Goal: Task Accomplishment & Management: Use online tool/utility

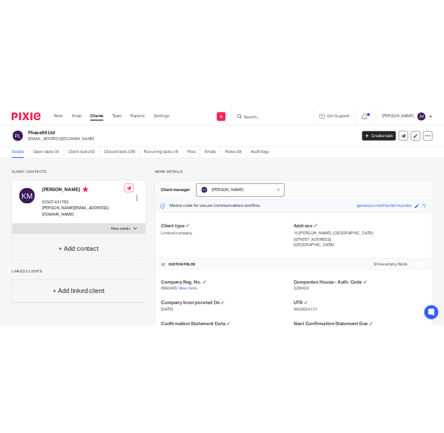
scroll to position [279, 0]
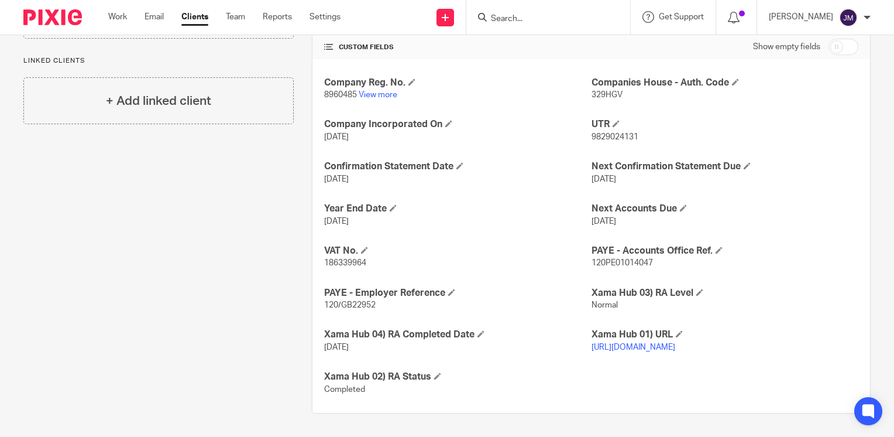
click at [334, 259] on span "186339964" at bounding box center [345, 263] width 42 height 8
copy span "186339964"
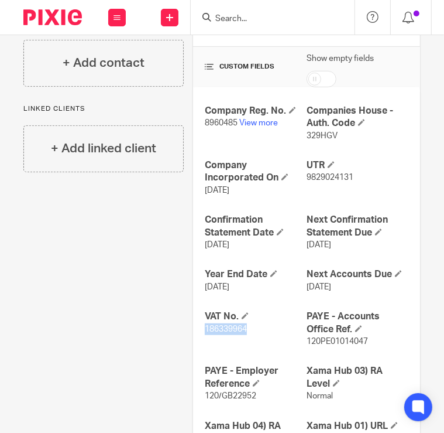
scroll to position [0, 0]
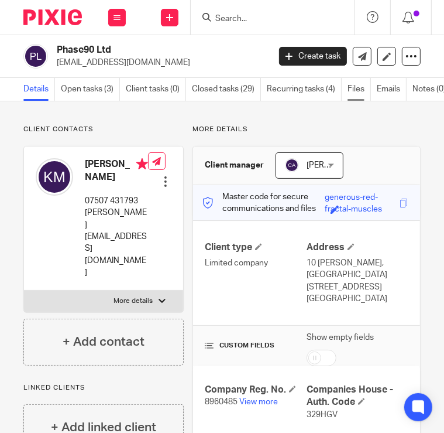
click at [357, 87] on link "Files" at bounding box center [359, 89] width 23 height 23
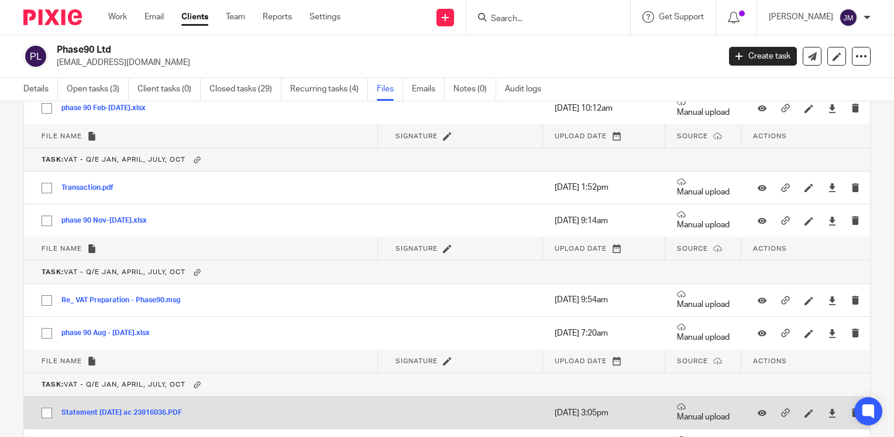
scroll to position [351, 0]
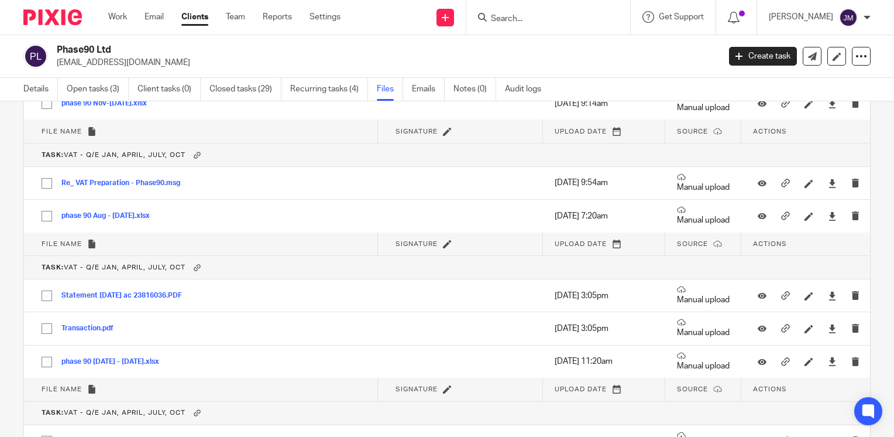
click at [444, 206] on div "Upload file Drag & Drop your files, or click here Files uploading... General fi…" at bounding box center [447, 268] width 894 height 335
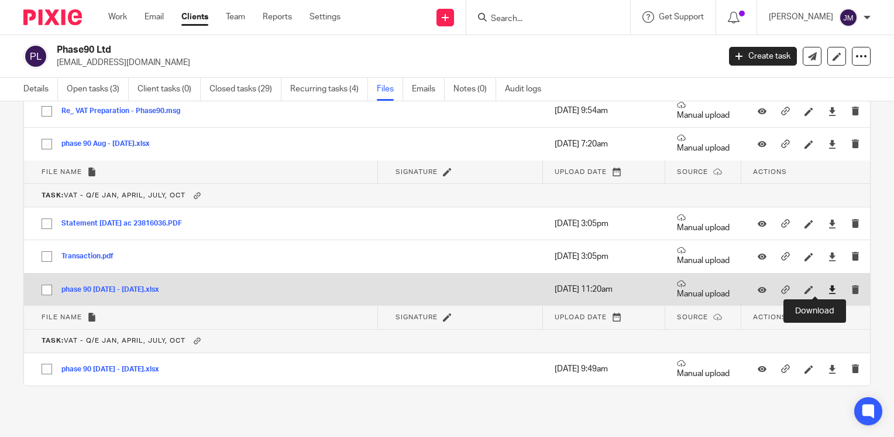
click at [444, 286] on icon at bounding box center [832, 289] width 9 height 9
